Goal: Use online tool/utility: Utilize a website feature to perform a specific function

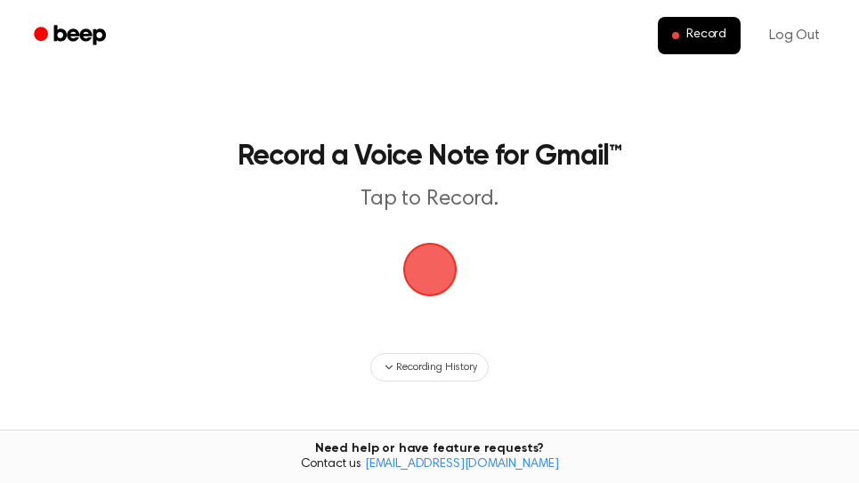
click at [440, 277] on span "button" at bounding box center [430, 270] width 50 height 50
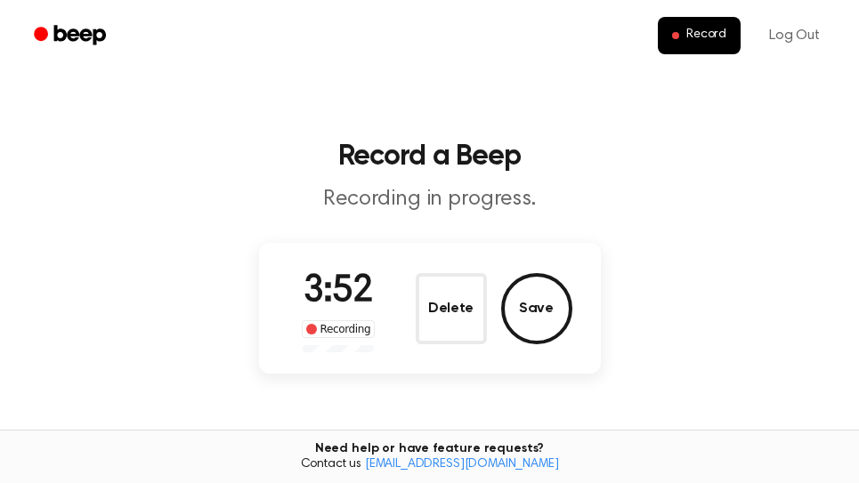
click at [531, 299] on button "Save" at bounding box center [536, 308] width 71 height 71
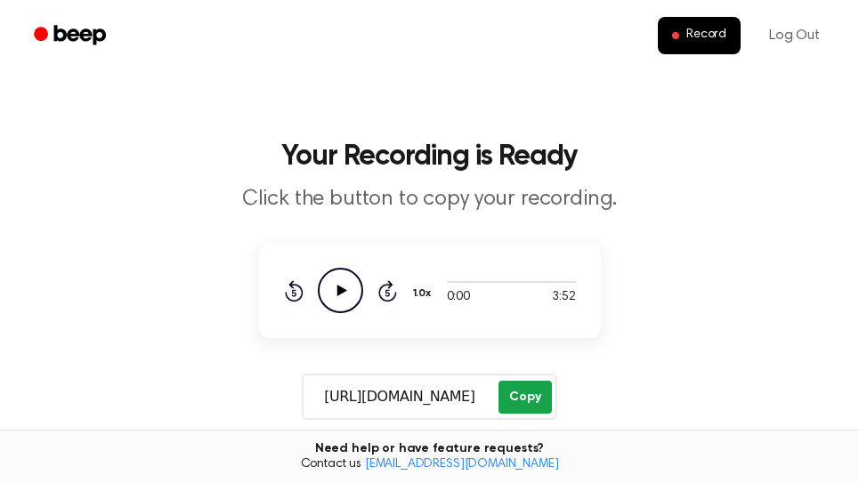
click at [526, 389] on button "Copy" at bounding box center [524, 397] width 53 height 33
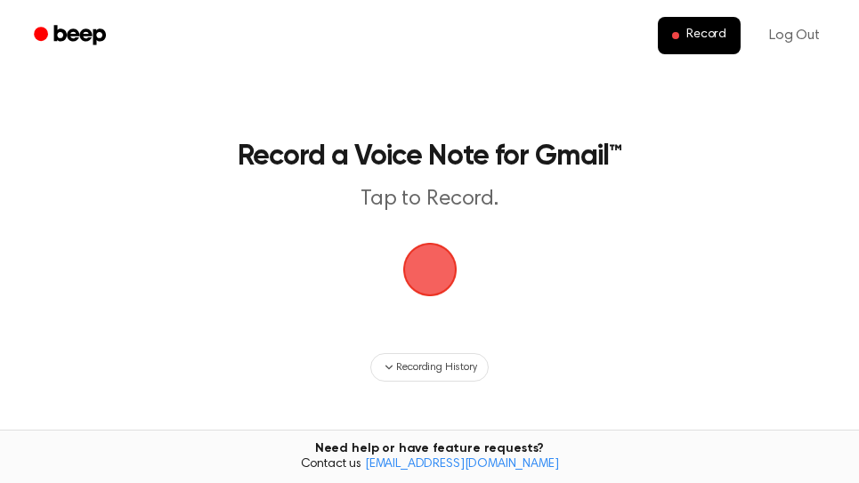
drag, startPoint x: 414, startPoint y: 263, endPoint x: 450, endPoint y: 254, distance: 37.6
click at [416, 262] on span "button" at bounding box center [429, 270] width 54 height 54
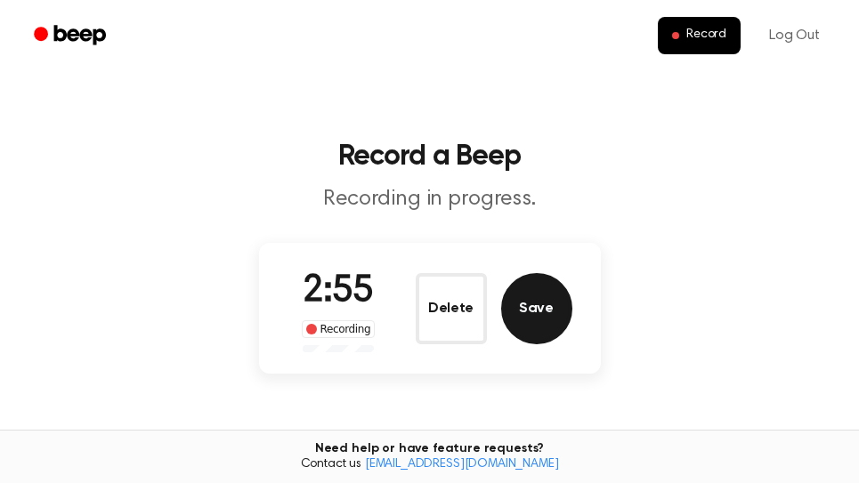
click at [555, 324] on button "Save" at bounding box center [536, 308] width 71 height 71
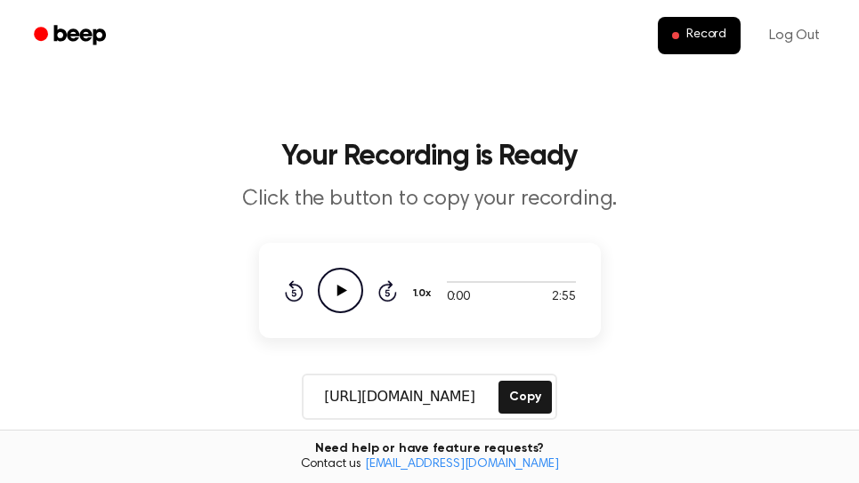
drag, startPoint x: 526, startPoint y: 392, endPoint x: 554, endPoint y: 341, distance: 57.8
click at [526, 391] on button "Copy" at bounding box center [524, 397] width 53 height 33
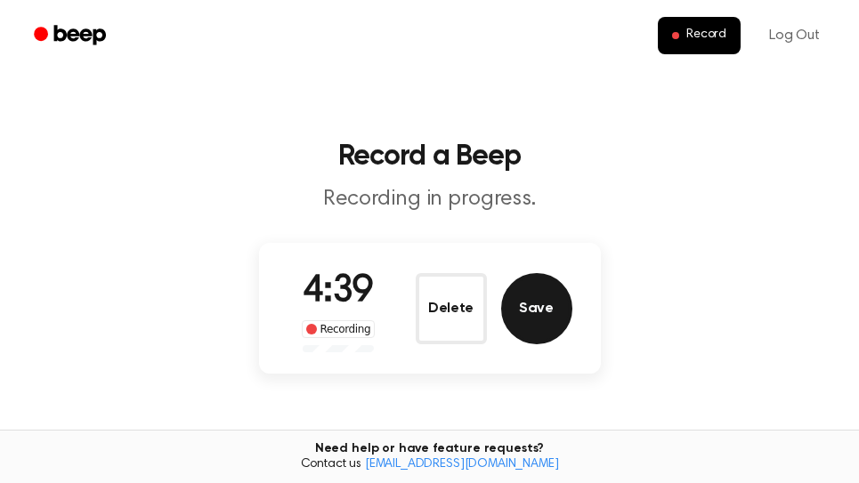
click at [538, 312] on button "Save" at bounding box center [536, 308] width 71 height 71
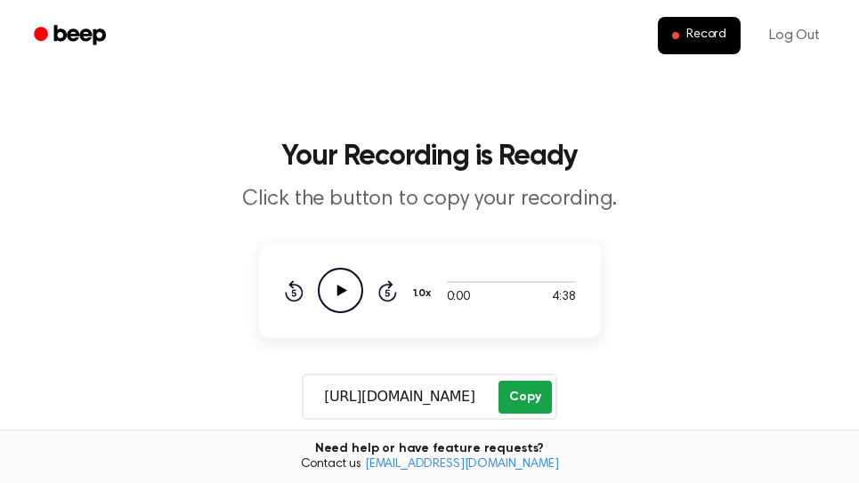
click at [529, 396] on button "Copy" at bounding box center [524, 397] width 53 height 33
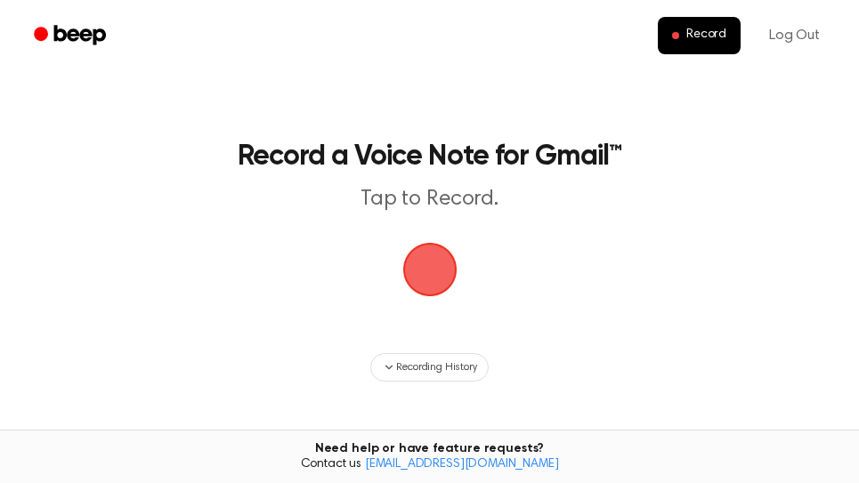
drag, startPoint x: 0, startPoint y: 0, endPoint x: 490, endPoint y: 259, distance: 554.7
click at [426, 255] on span "button" at bounding box center [430, 270] width 50 height 50
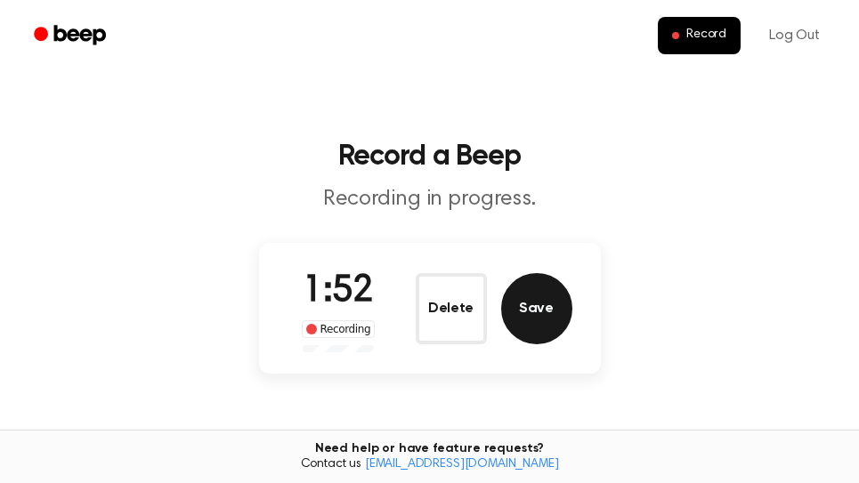
click at [549, 319] on button "Save" at bounding box center [536, 308] width 71 height 71
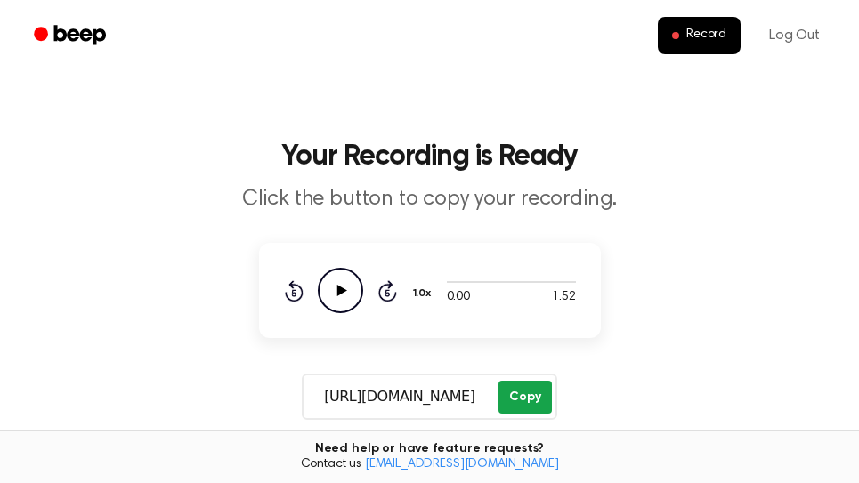
click at [525, 392] on button "Copy" at bounding box center [524, 397] width 53 height 33
